Goal: Task Accomplishment & Management: Use online tool/utility

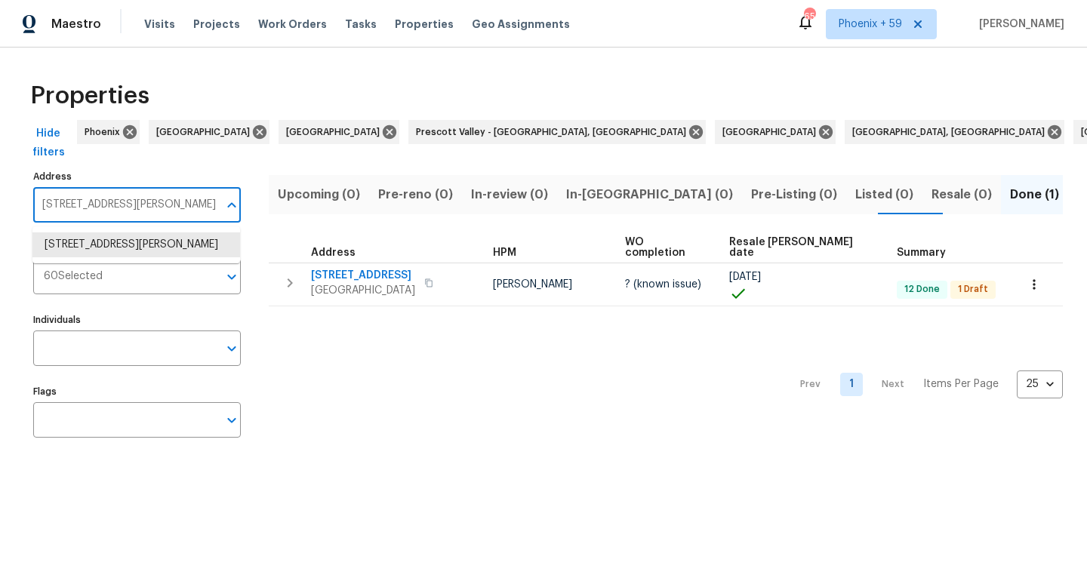
click at [146, 200] on input "[STREET_ADDRESS][PERSON_NAME]" at bounding box center [125, 204] width 185 height 35
paste input "782 [PERSON_NAME] Dr"
type input "2782 [PERSON_NAME] Dr"
click at [146, 245] on li "[STREET_ADDRESS][PERSON_NAME]" at bounding box center [135, 244] width 207 height 25
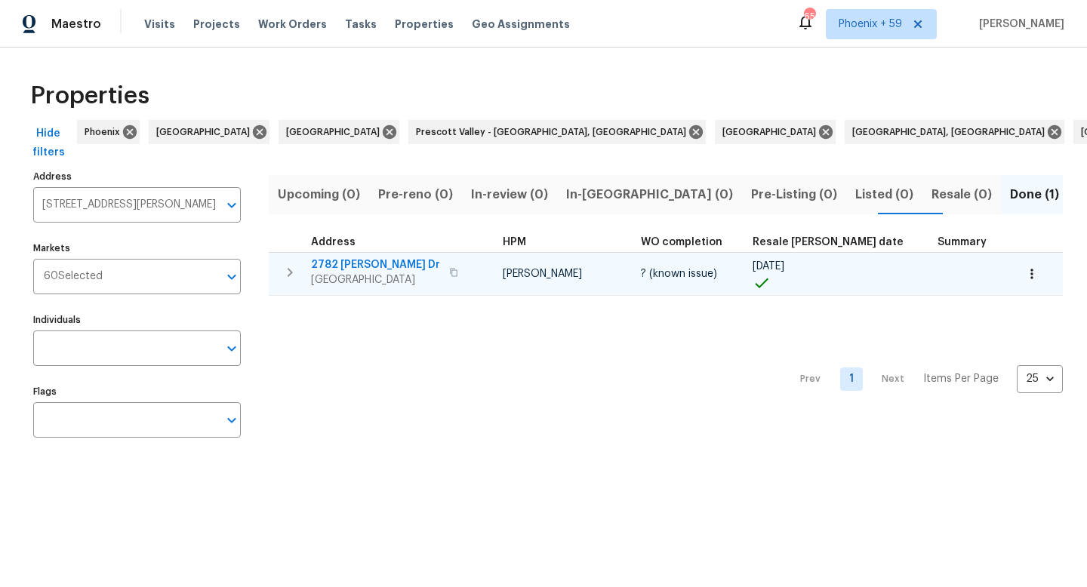
click at [343, 260] on span "2782 [PERSON_NAME] Dr" at bounding box center [375, 264] width 129 height 15
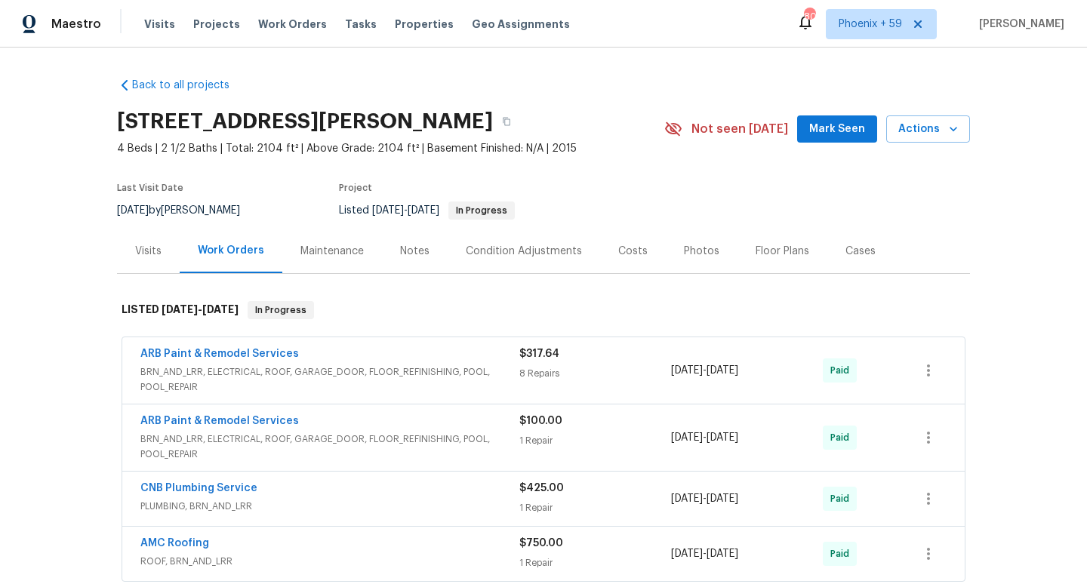
click at [337, 261] on div "Maintenance" at bounding box center [332, 251] width 100 height 45
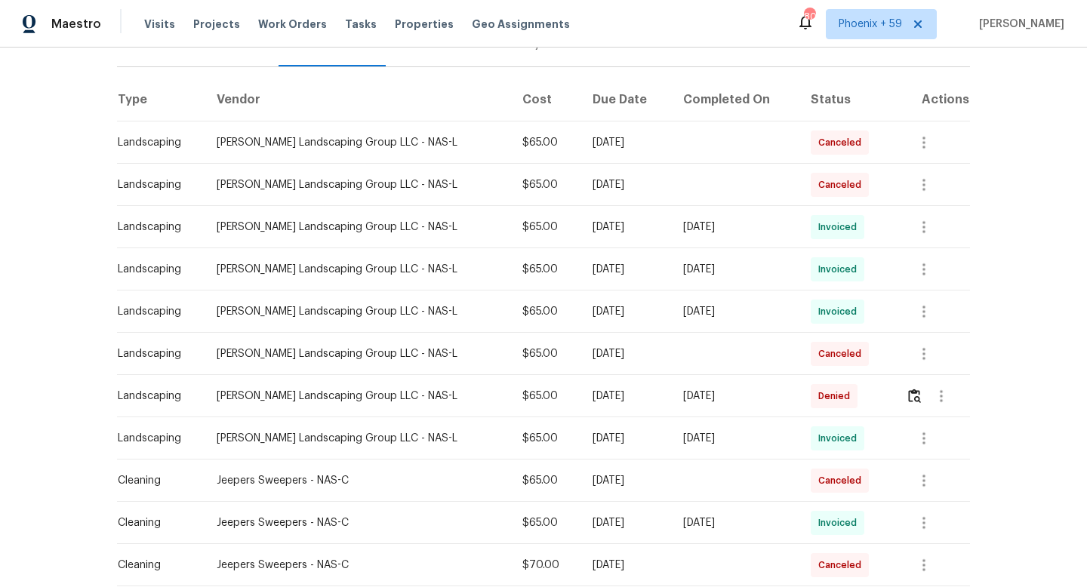
scroll to position [373, 0]
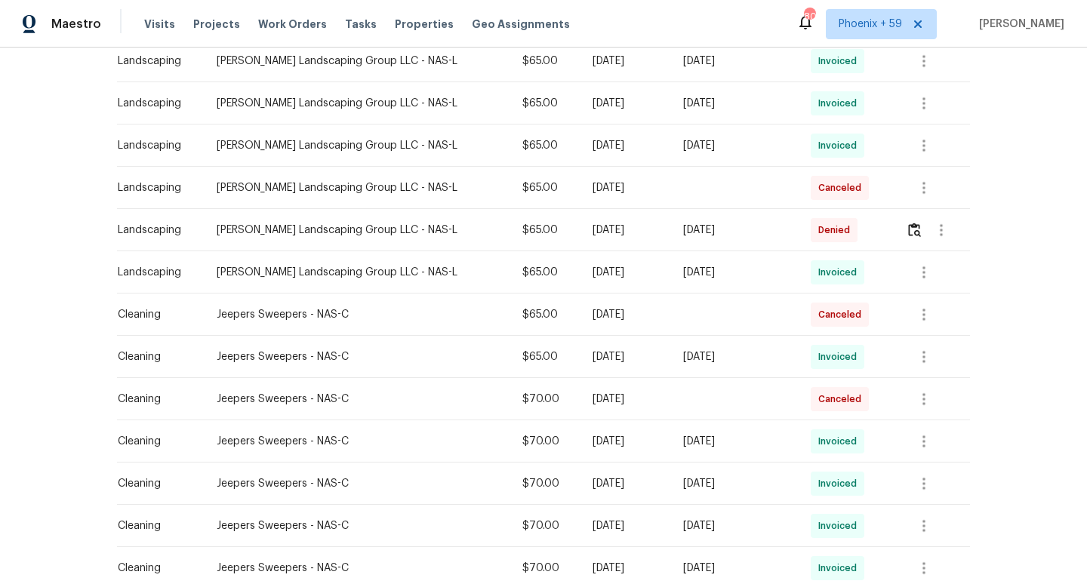
click at [453, 231] on div "[PERSON_NAME] Landscaping Group LLC - NAS-L" at bounding box center [357, 230] width 281 height 15
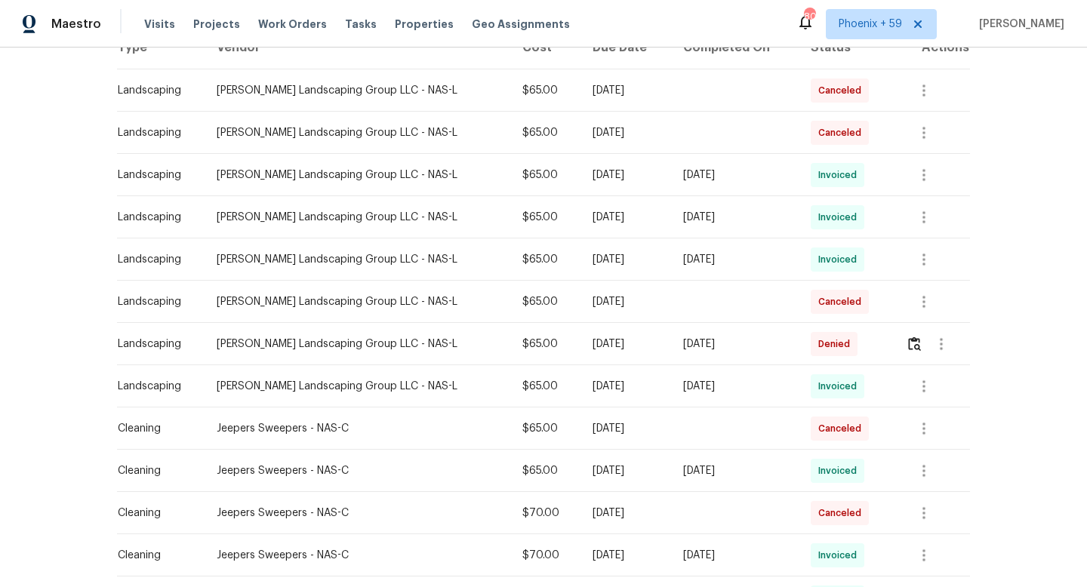
scroll to position [0, 0]
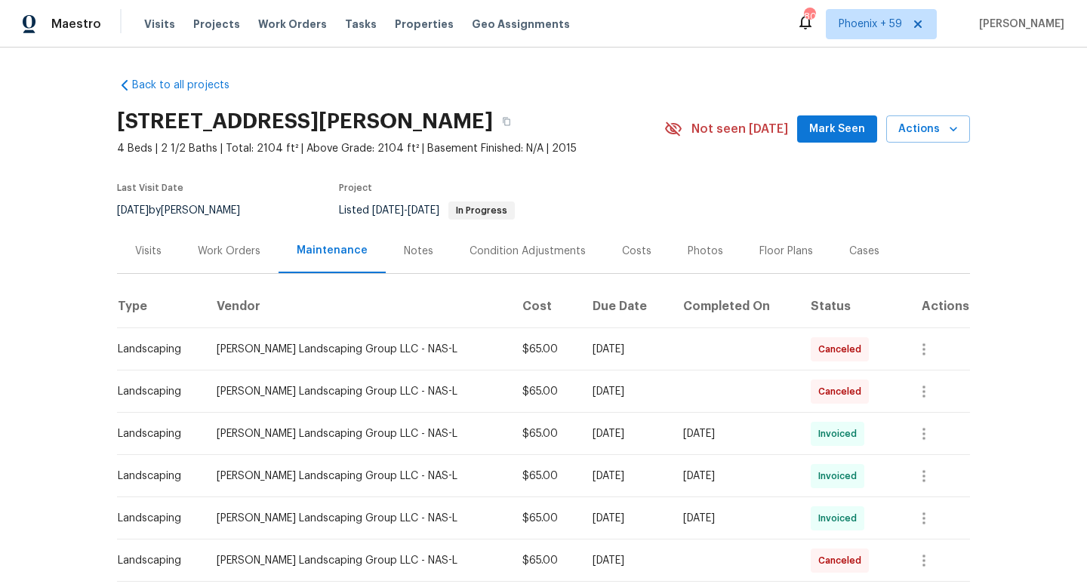
click at [232, 254] on div "Work Orders" at bounding box center [229, 251] width 63 height 15
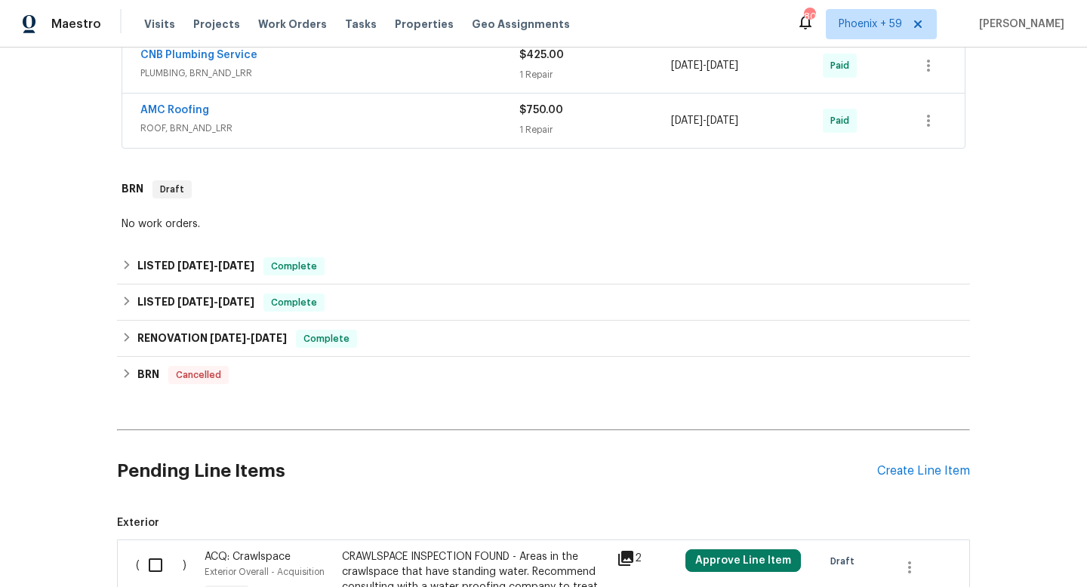
scroll to position [613, 0]
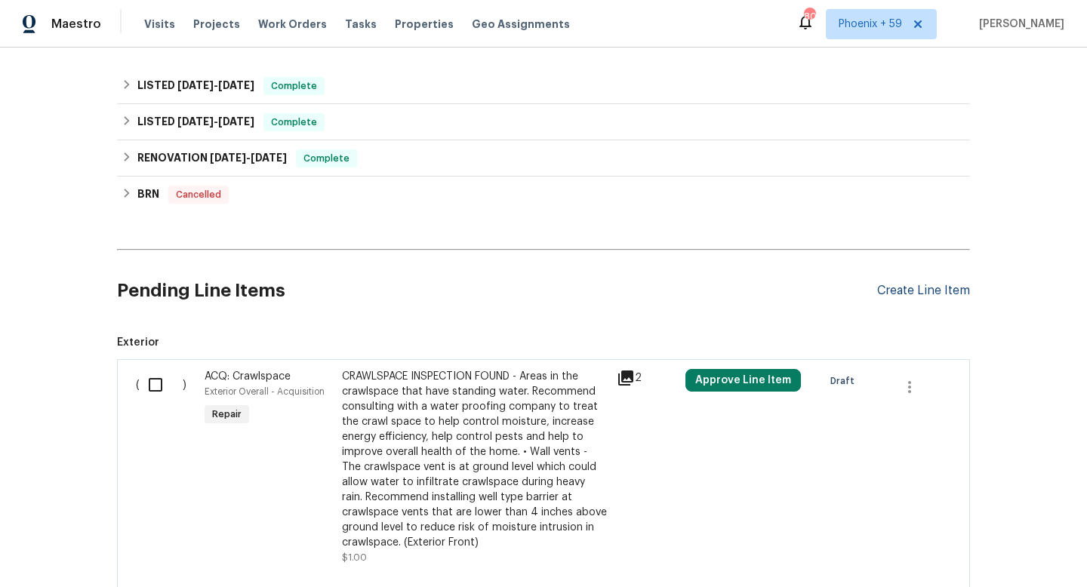
click at [921, 294] on div "Create Line Item" at bounding box center [923, 291] width 93 height 14
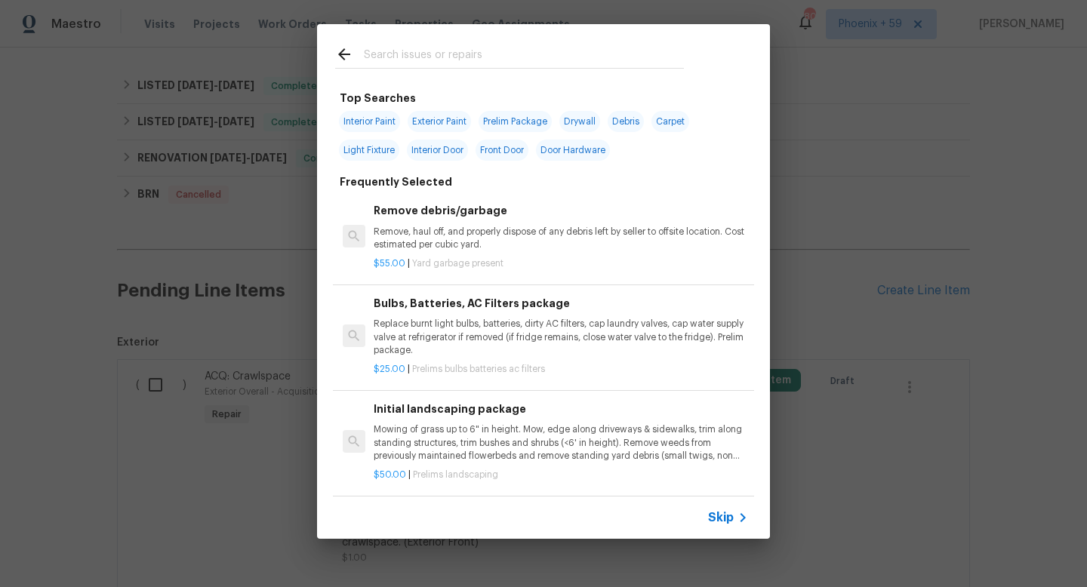
click at [441, 454] on p "Mowing of grass up to 6" in height. Mow, edge along driveways & sidewalks, trim…" at bounding box center [560, 442] width 374 height 38
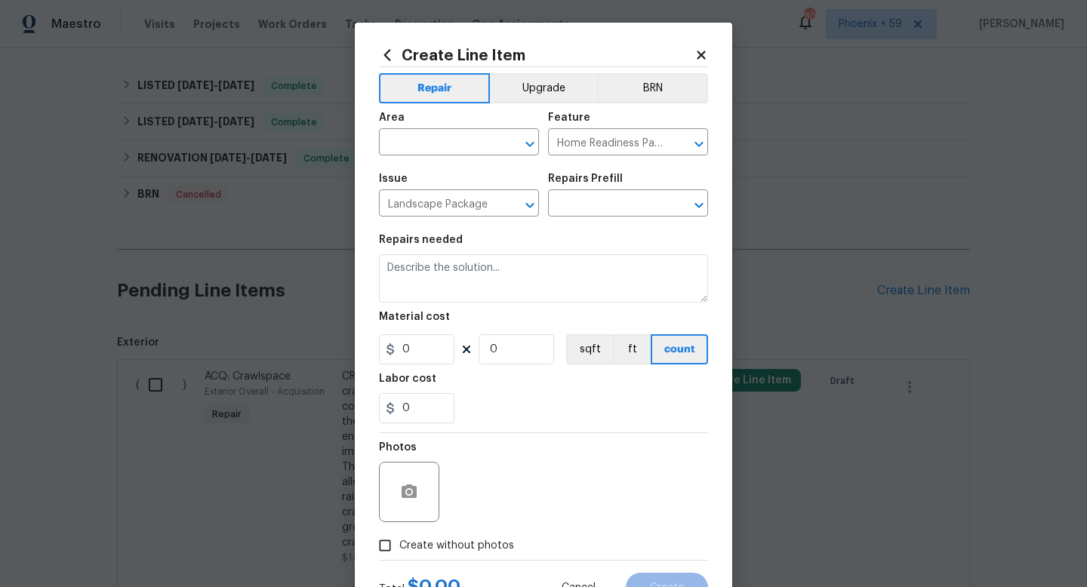
type input "Initial landscaping package $50.00"
type textarea "Mowing of grass up to 6" in height. Mow, edge along driveways & sidewalks, trim…"
type input "50"
type input "1"
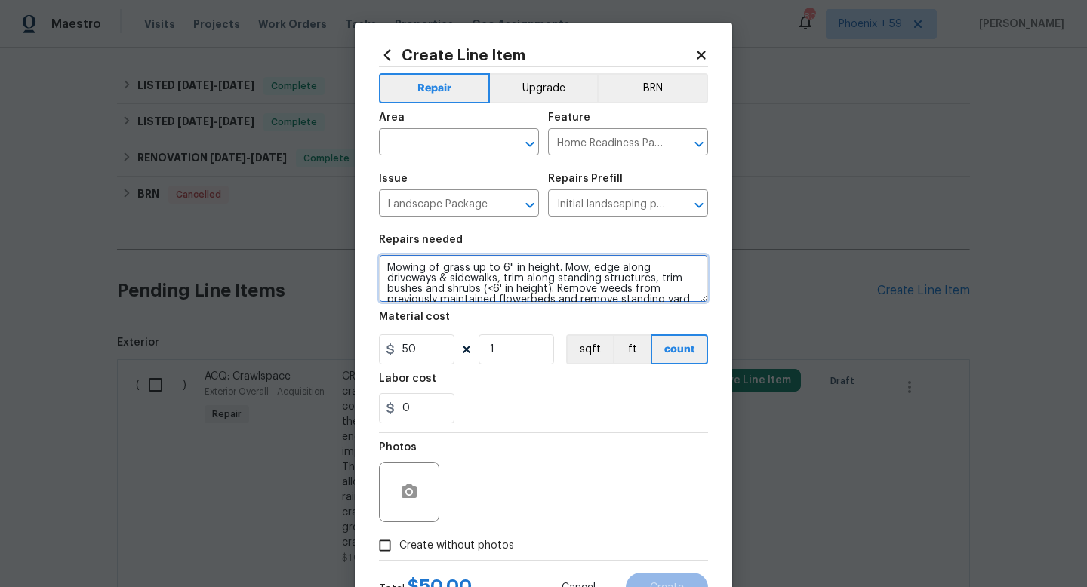
click at [453, 297] on textarea "Mowing of grass up to 6" in height. Mow, edge along driveways & sidewalks, trim…" at bounding box center [543, 278] width 329 height 48
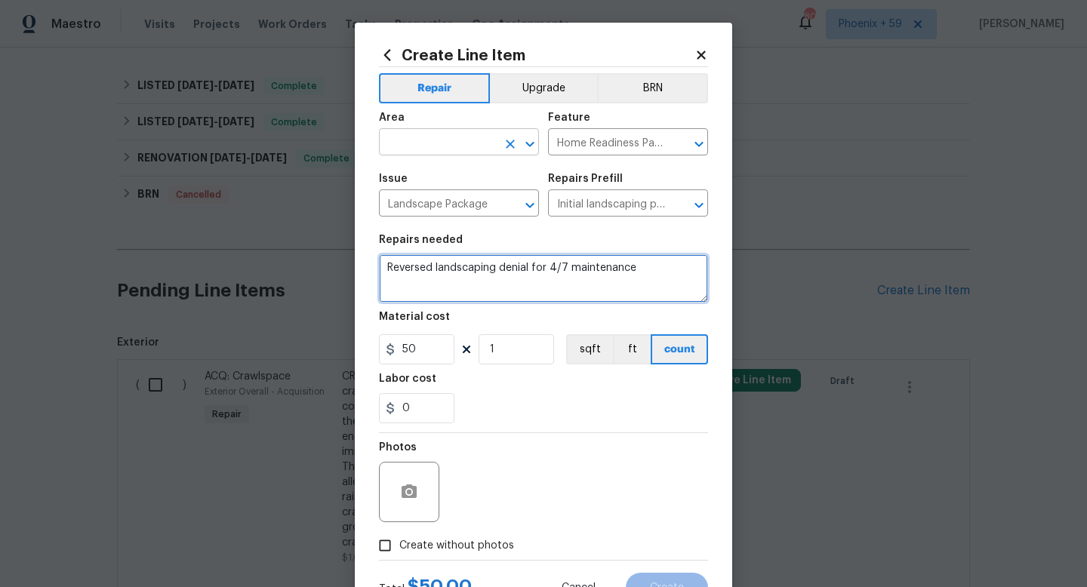
type textarea "Reversed landscaping denial for 4/7 maintenance"
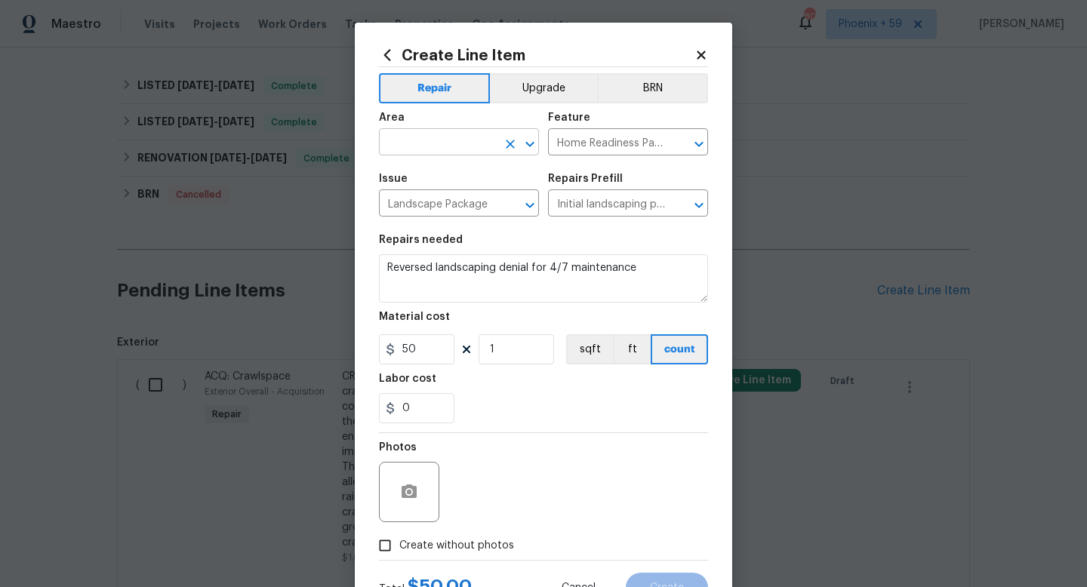
click at [402, 143] on input "text" at bounding box center [438, 143] width 118 height 23
click at [412, 204] on li "Exterior Overall" at bounding box center [459, 202] width 160 height 25
type input "Exterior Overall"
drag, startPoint x: 420, startPoint y: 353, endPoint x: 366, endPoint y: 353, distance: 54.3
click at [367, 353] on div "Create Line Item Repair Upgrade BRN Area Exterior Overall ​ Feature Home Readin…" at bounding box center [543, 325] width 377 height 604
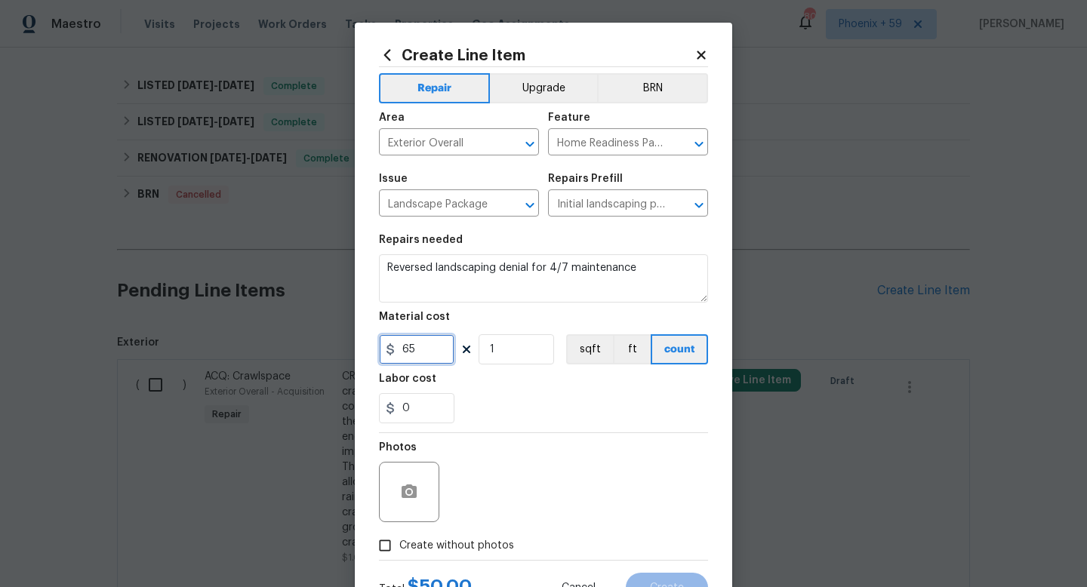
type input "65"
click at [440, 548] on span "Create without photos" at bounding box center [456, 546] width 115 height 16
click at [399, 548] on input "Create without photos" at bounding box center [384, 545] width 29 height 29
checkbox input "true"
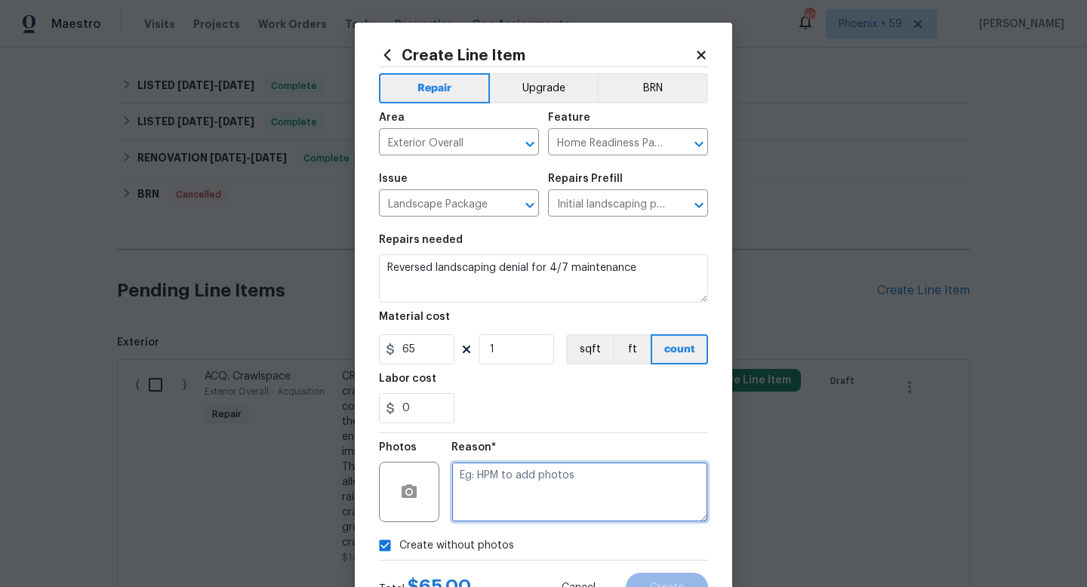
click at [508, 500] on textarea at bounding box center [579, 492] width 257 height 60
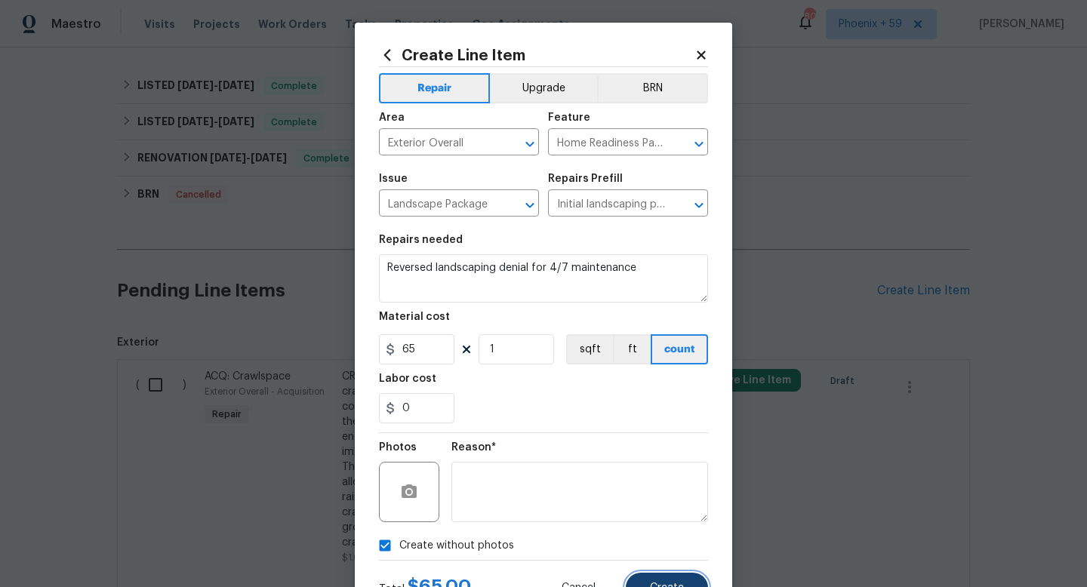
click at [668, 584] on span "Create" at bounding box center [667, 588] width 34 height 11
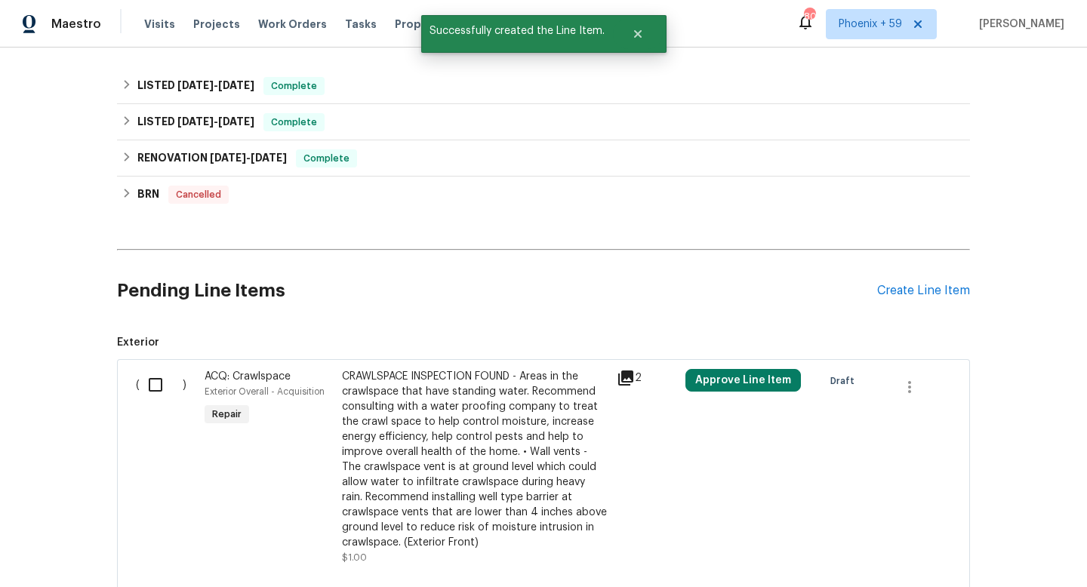
scroll to position [891, 0]
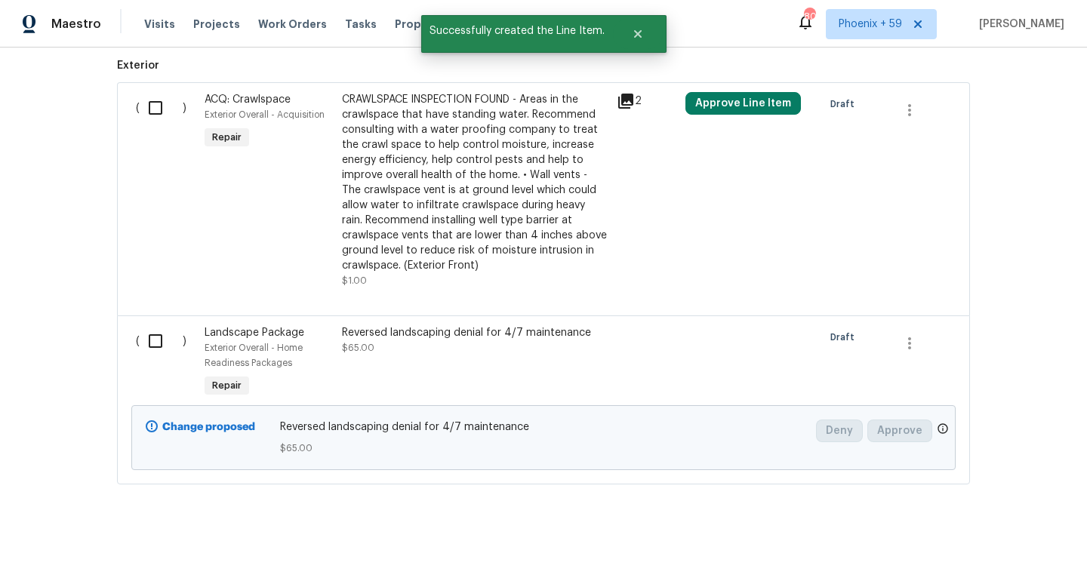
click at [142, 341] on input "checkbox" at bounding box center [161, 341] width 43 height 32
checkbox input "true"
click at [980, 553] on span "Create Work Order" at bounding box center [1000, 549] width 100 height 19
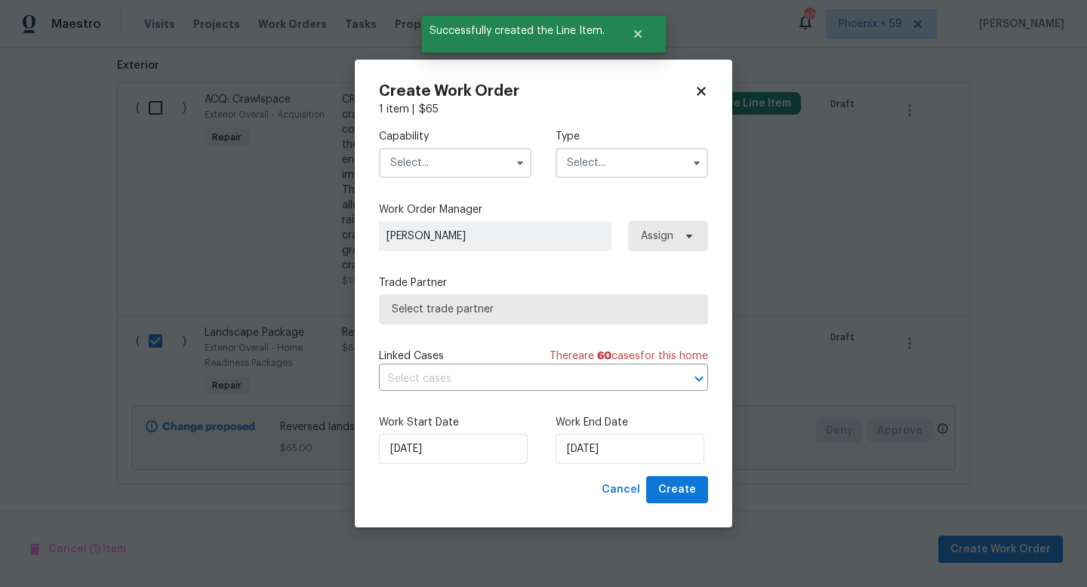
click at [456, 163] on input "text" at bounding box center [455, 163] width 152 height 30
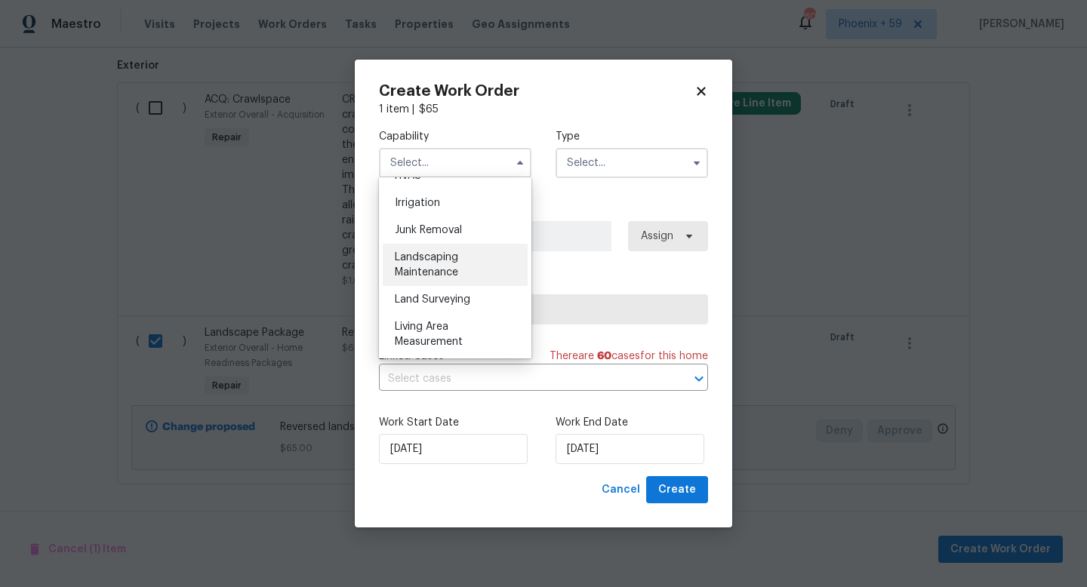
scroll to position [931, 0]
click at [451, 262] on div "Landscaping Maintenance" at bounding box center [455, 264] width 145 height 42
type input "Landscaping Maintenance"
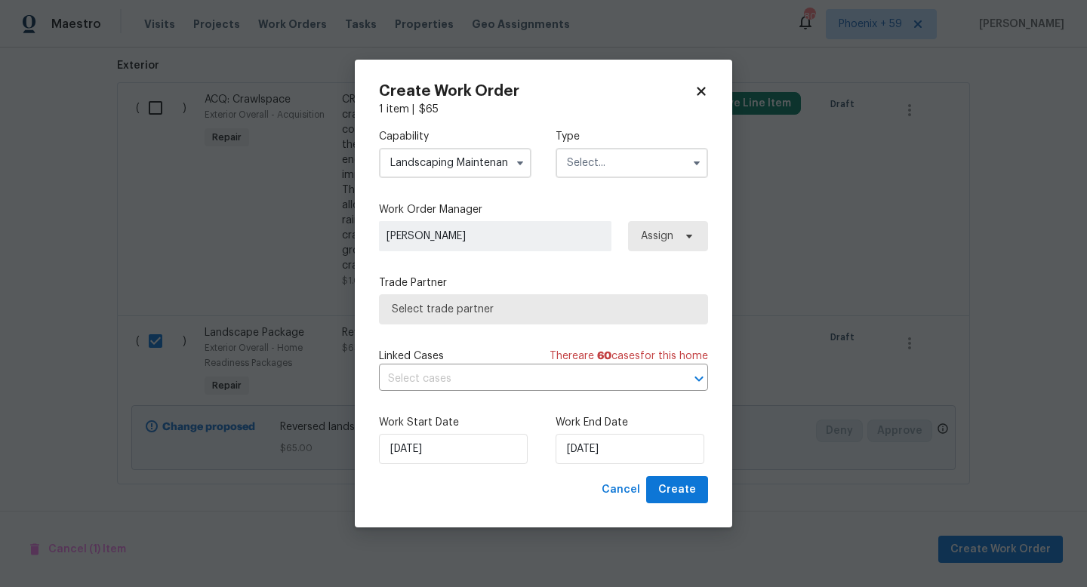
click at [572, 186] on div "Capability Landscaping Maintenance Type" at bounding box center [543, 153] width 329 height 73
click at [581, 152] on input "text" at bounding box center [631, 163] width 152 height 30
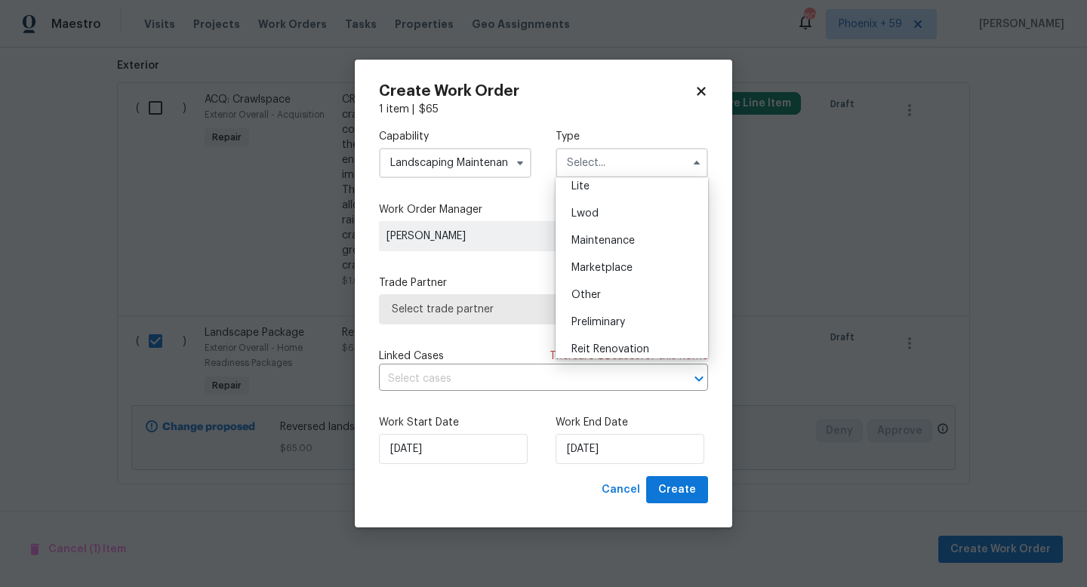
scroll to position [201, 0]
click at [619, 235] on span "Maintenance" at bounding box center [602, 238] width 63 height 11
type input "Maintenance"
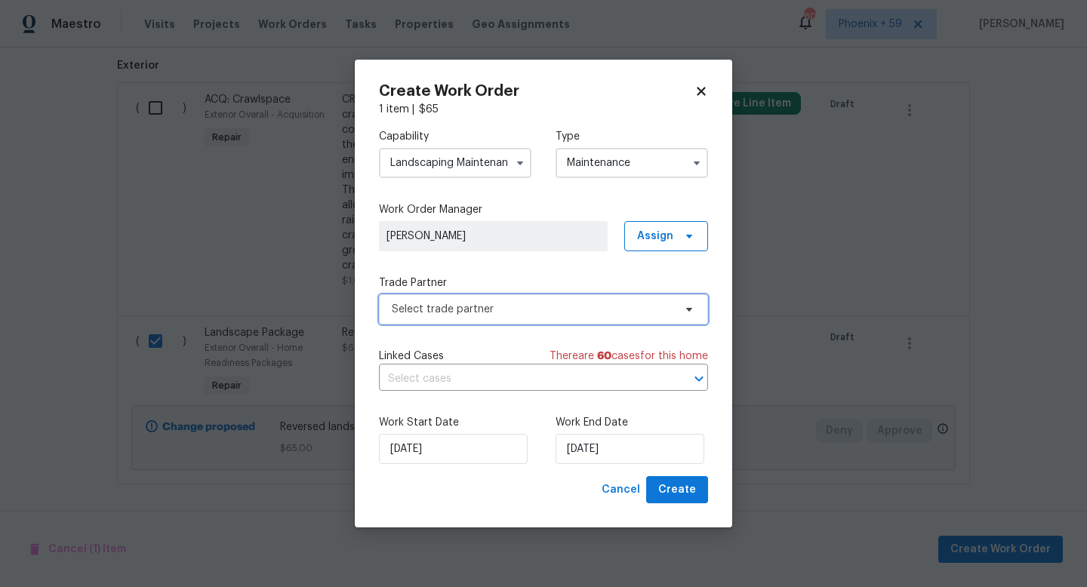
click at [500, 303] on span "Select trade partner" at bounding box center [532, 309] width 281 height 15
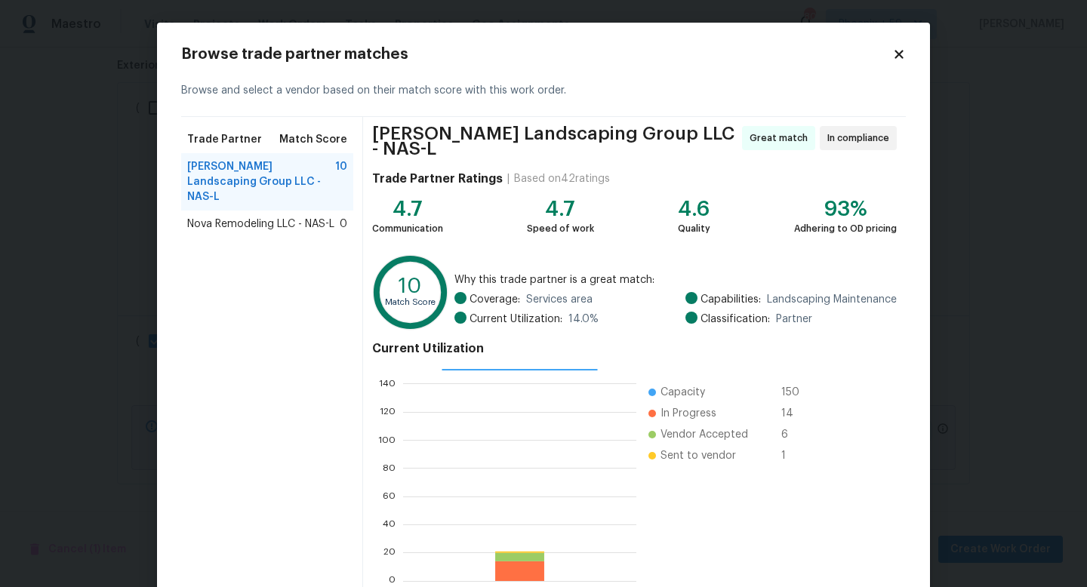
scroll to position [78, 0]
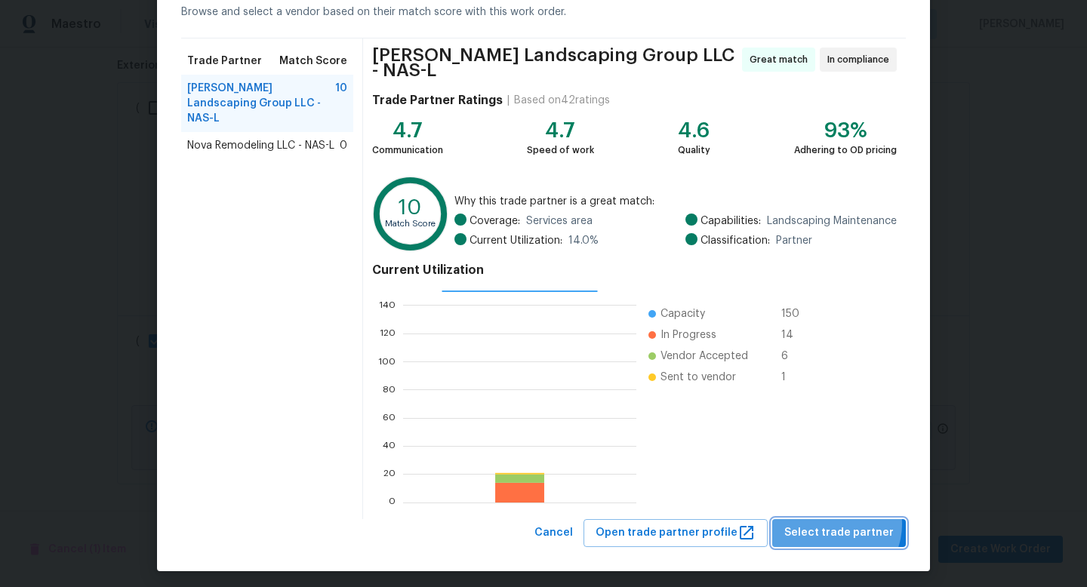
click at [838, 524] on span "Select trade partner" at bounding box center [838, 533] width 109 height 19
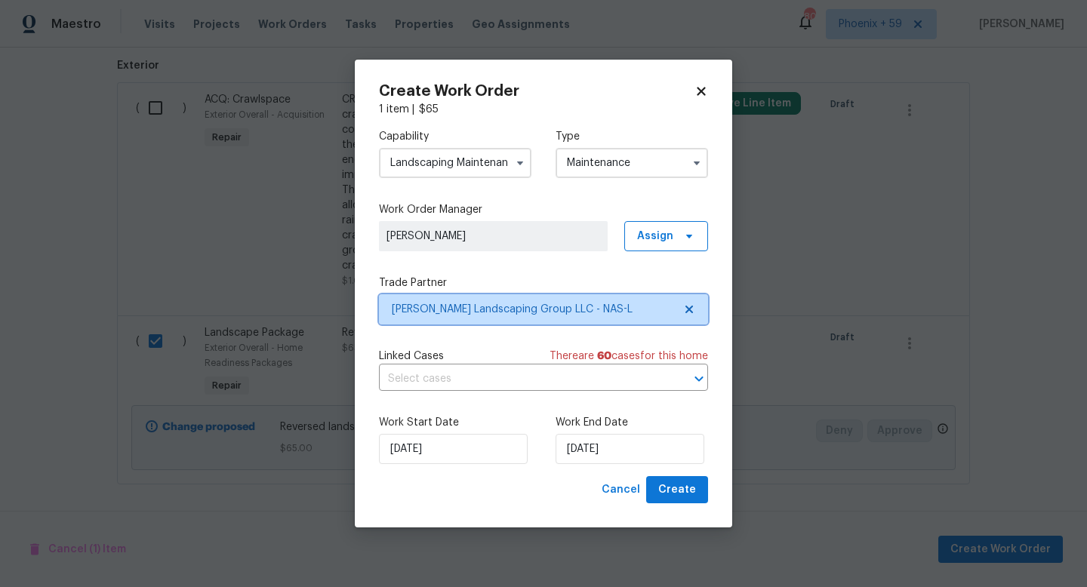
scroll to position [0, 0]
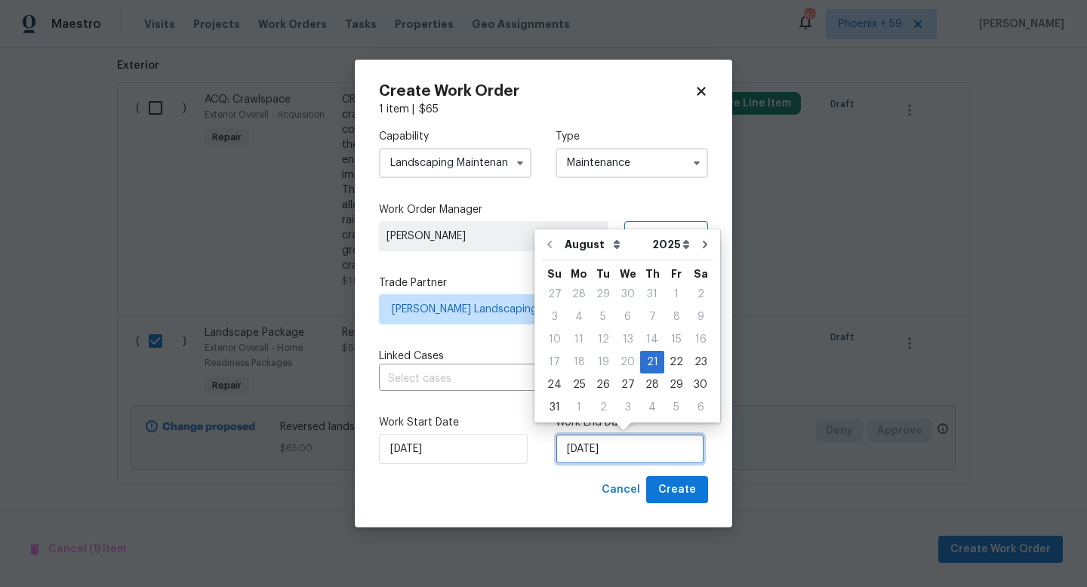
click at [618, 439] on input "8/21/2025" at bounding box center [629, 449] width 149 height 30
click at [650, 383] on div "28" at bounding box center [652, 384] width 24 height 21
type input "8/28/2025"
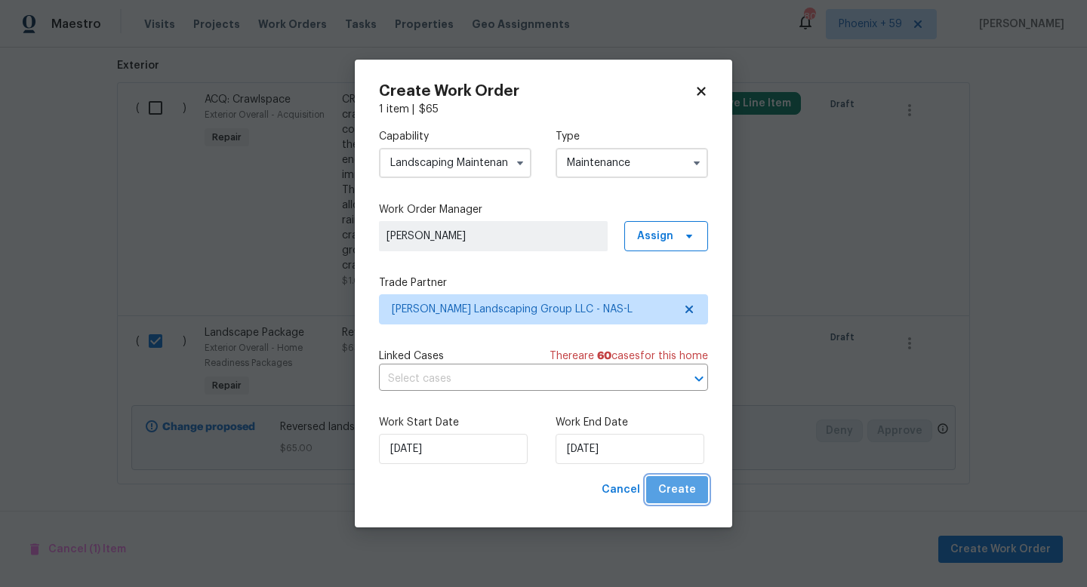
click at [680, 495] on span "Create" at bounding box center [677, 490] width 38 height 19
checkbox input "false"
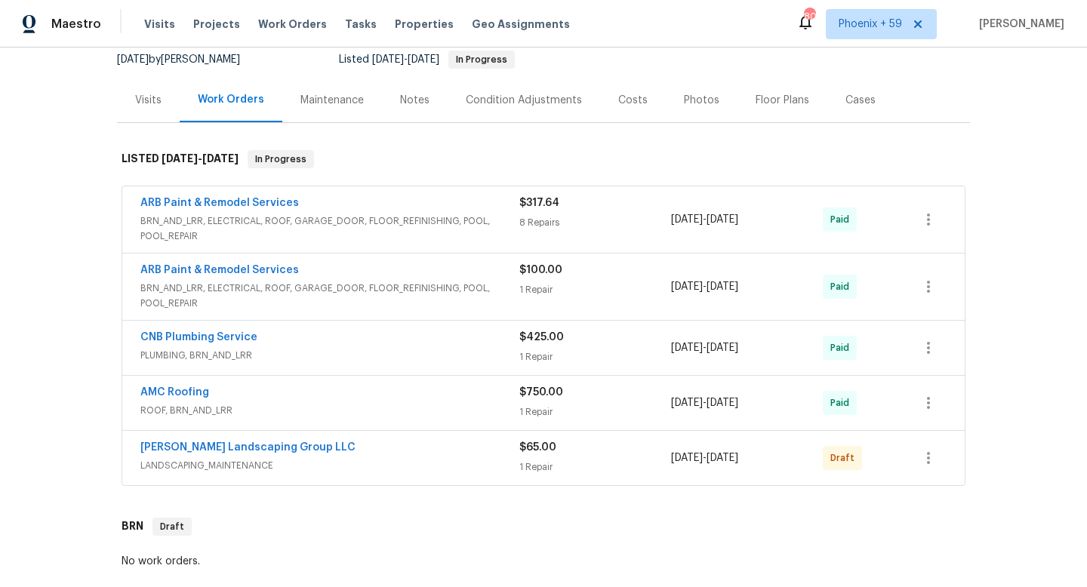
scroll to position [270, 0]
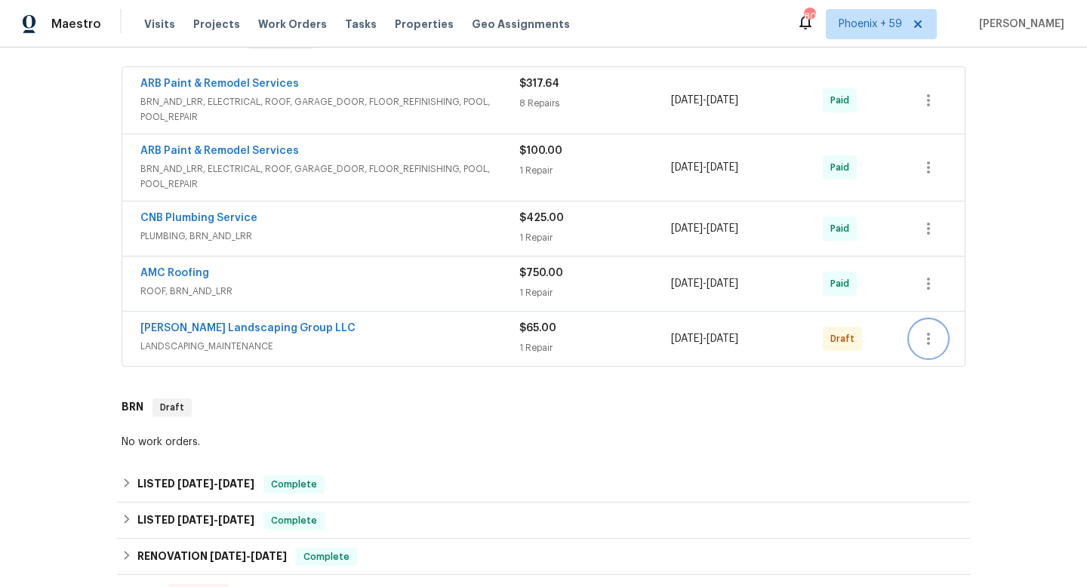
click at [934, 338] on icon "button" at bounding box center [928, 339] width 18 height 18
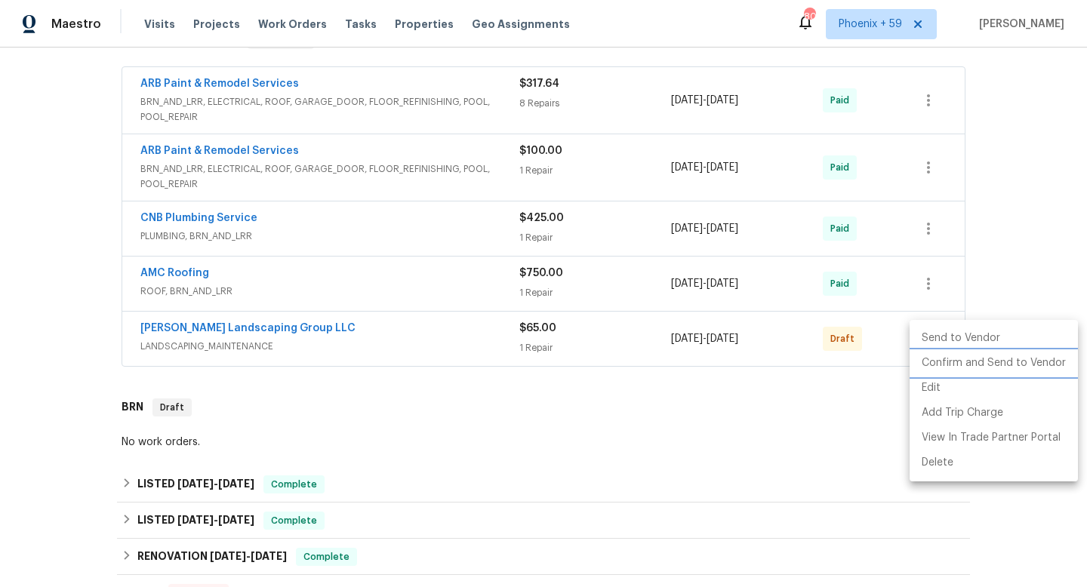
click at [945, 361] on li "Confirm and Send to Vendor" at bounding box center [993, 363] width 168 height 25
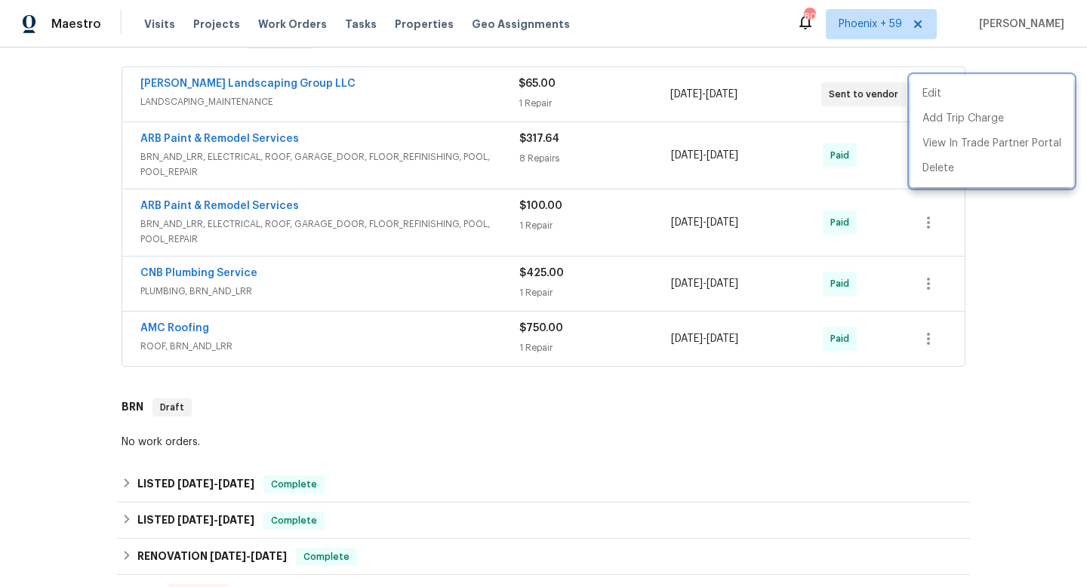
click at [268, 94] on div at bounding box center [543, 293] width 1087 height 587
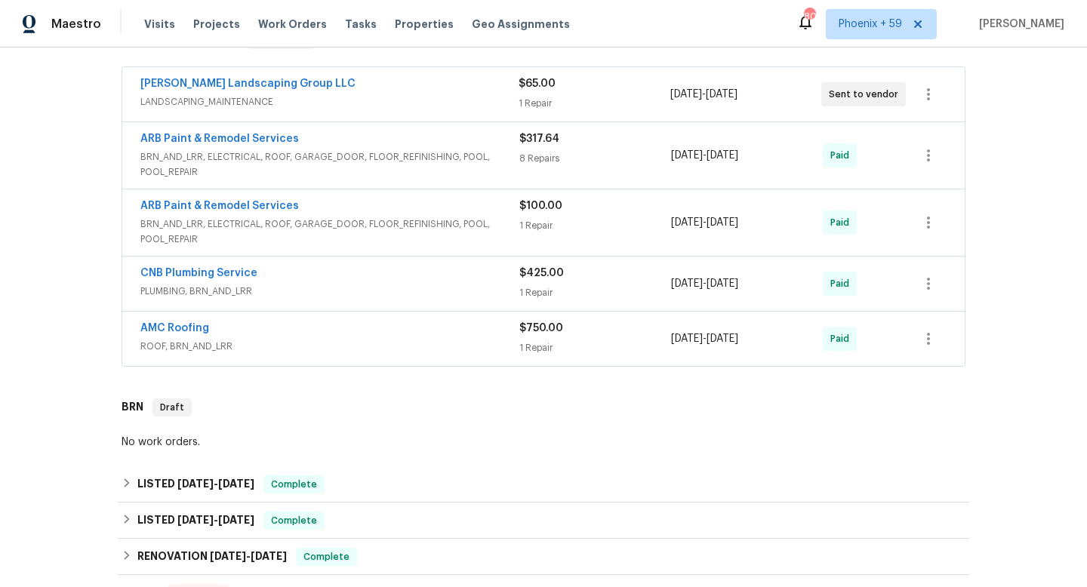
click at [264, 74] on div "Sandoval Landscaping Group LLC LANDSCAPING_MAINTENANCE $65.00 1 Repair 8/21/202…" at bounding box center [543, 94] width 842 height 54
click at [253, 78] on link "Sandoval Landscaping Group LLC" at bounding box center [247, 83] width 215 height 11
